Goal: Find specific page/section: Find specific page/section

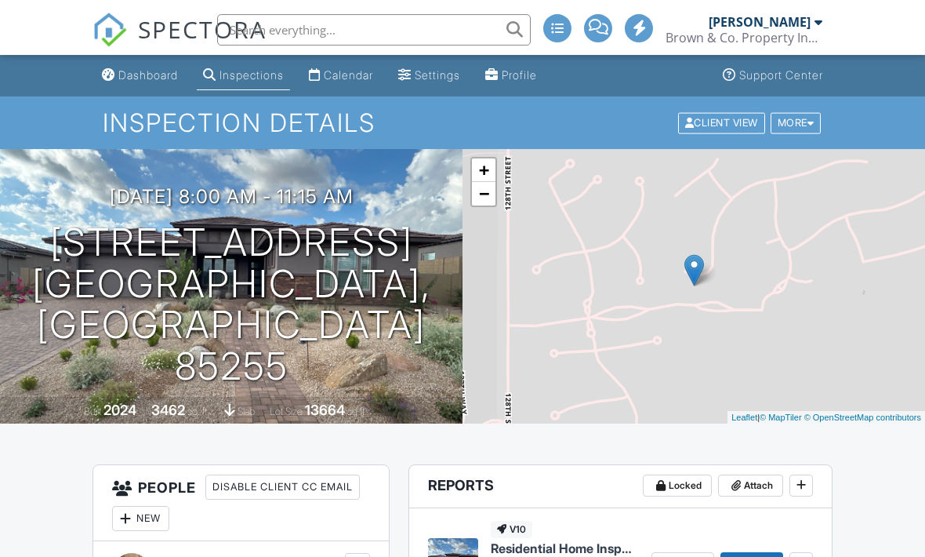
scroll to position [-5, 0]
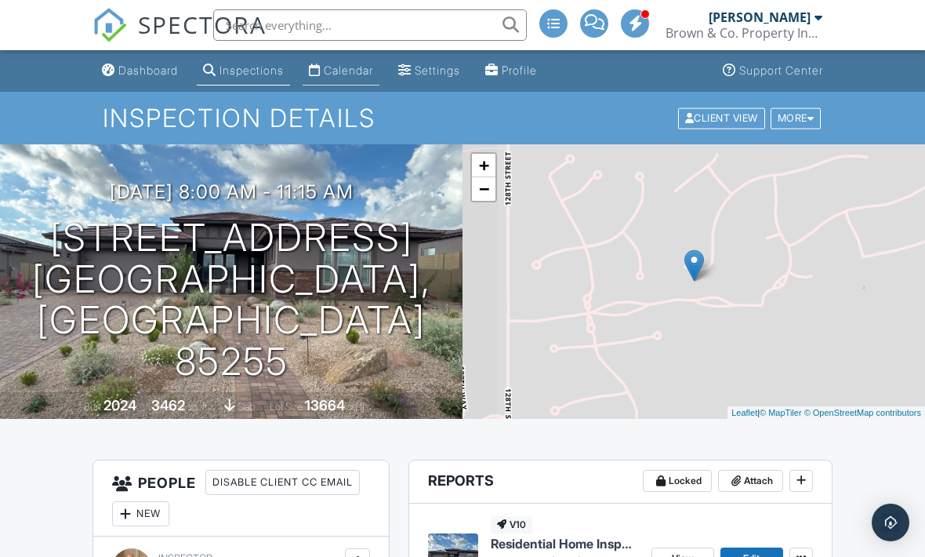
click at [367, 71] on div "Calendar" at bounding box center [348, 70] width 49 height 13
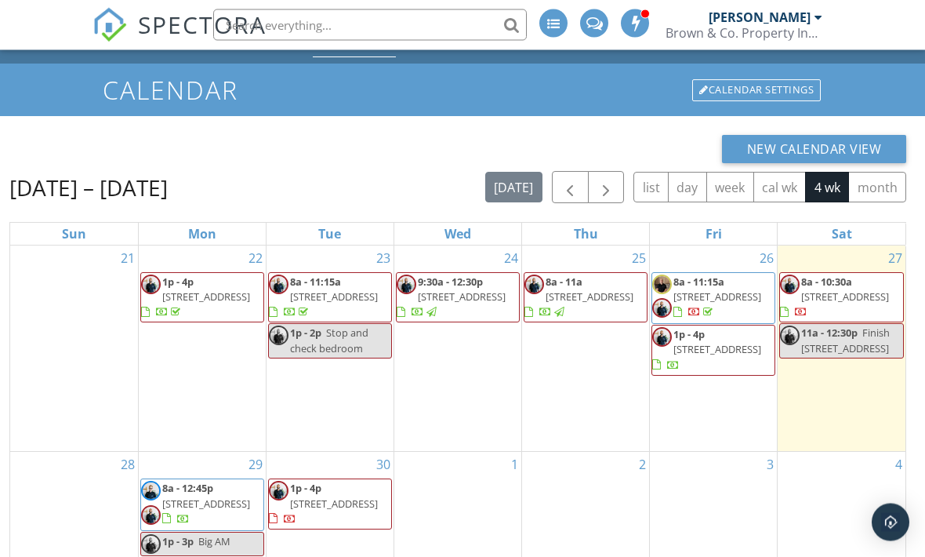
scroll to position [28, 0]
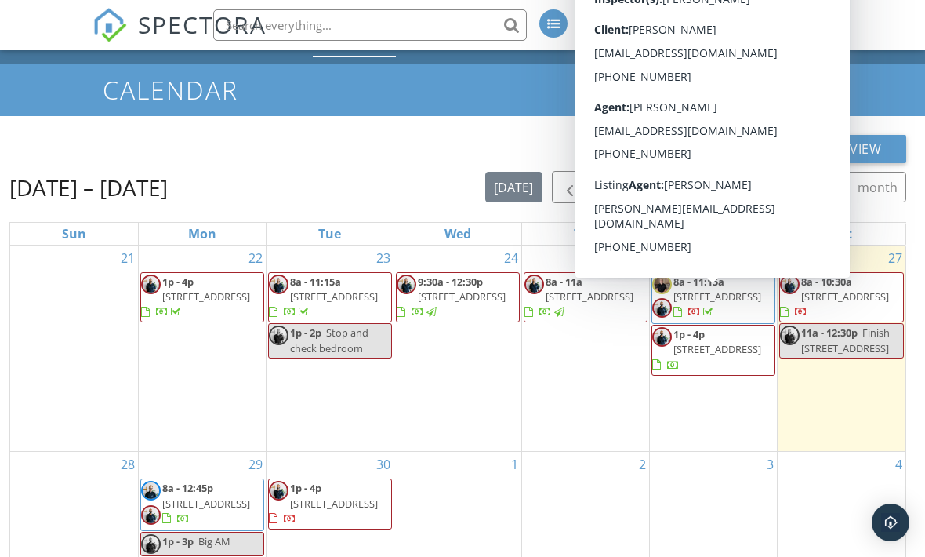
click at [761, 356] on span "[STREET_ADDRESS]" at bounding box center [717, 349] width 88 height 14
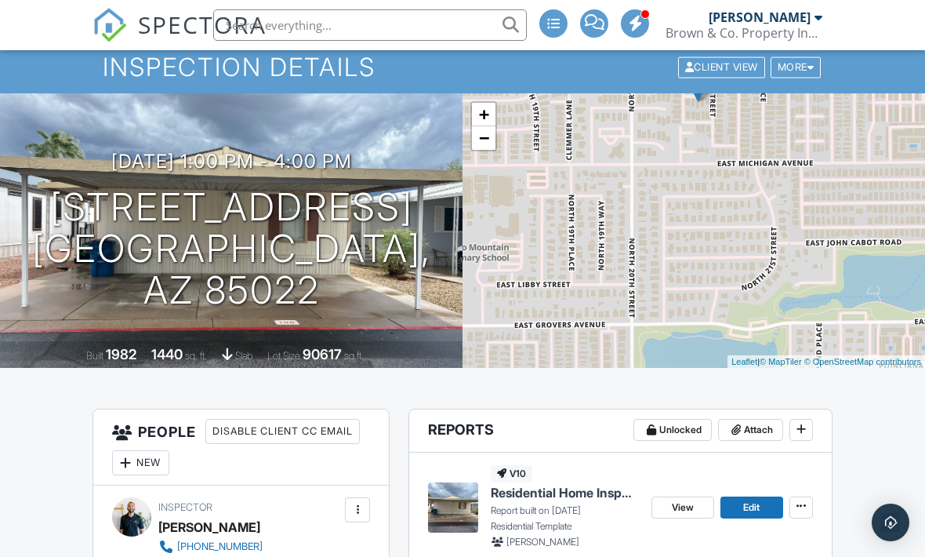
scroll to position [105, 0]
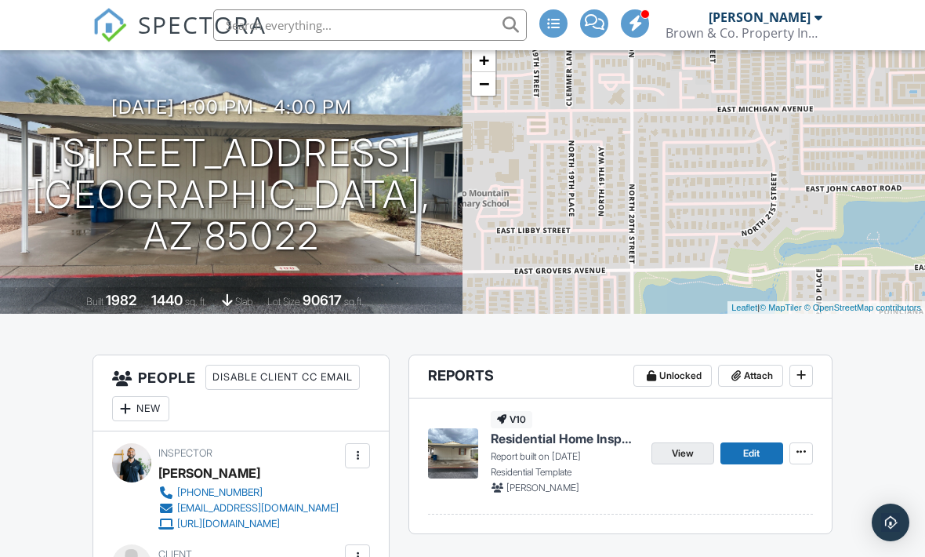
click at [699, 453] on link "View" at bounding box center [683, 453] width 63 height 22
click at [686, 452] on span "View" at bounding box center [683, 453] width 22 height 16
